Goal: Task Accomplishment & Management: Manage account settings

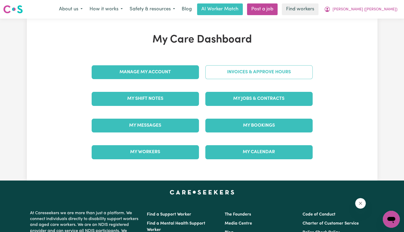
click at [236, 75] on link "Invoices & Approve Hours" at bounding box center [258, 72] width 107 height 14
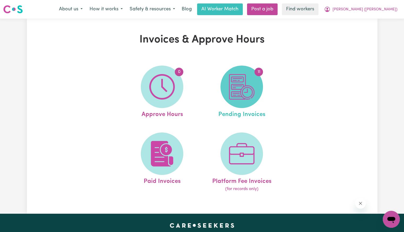
click at [240, 82] on img at bounding box center [242, 87] width 26 height 26
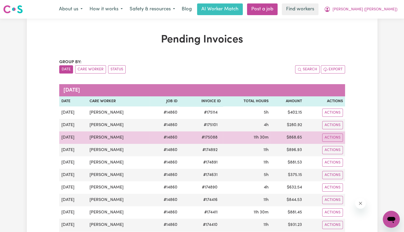
click at [207, 138] on span "# 175088" at bounding box center [210, 137] width 22 height 6
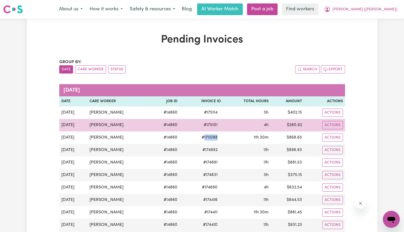
copy span "175088"
click at [201, 125] on span "# 175101" at bounding box center [211, 125] width 20 height 6
click at [206, 125] on span "# 175101" at bounding box center [211, 125] width 20 height 6
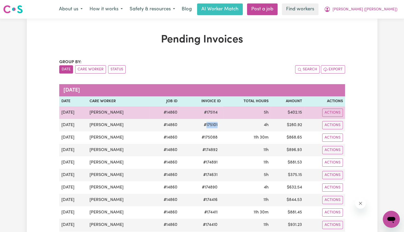
copy span "175101"
click at [209, 113] on span "# 175114" at bounding box center [211, 112] width 20 height 6
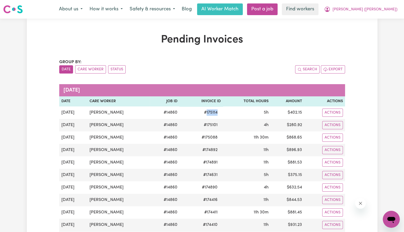
copy span "175114"
click at [382, 11] on span "[PERSON_NAME] ([PERSON_NAME])" at bounding box center [365, 10] width 65 height 6
click at [377, 35] on link "Logout" at bounding box center [380, 31] width 42 height 10
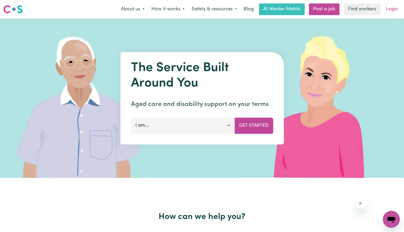
click at [392, 11] on link "Login" at bounding box center [392, 9] width 18 height 12
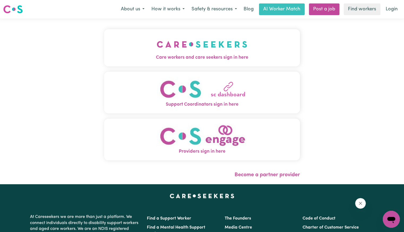
click at [214, 47] on button "Care workers and care seekers sign in here" at bounding box center [202, 47] width 196 height 37
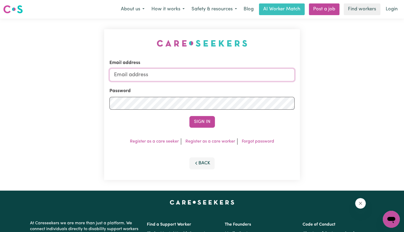
click at [203, 74] on input "Email address" at bounding box center [201, 75] width 185 height 13
drag, startPoint x: 142, startPoint y: 75, endPoint x: 436, endPoint y: 102, distance: 295.1
click at [404, 102] on html "Menu About us How it works Safety & resources Blog AI Worker Match Post a job F…" at bounding box center [202, 201] width 404 height 402
type input "[EMAIL_ADDRESS][DOMAIN_NAME]"
click at [189, 116] on button "Sign In" at bounding box center [202, 122] width 26 height 12
